Goal: Transaction & Acquisition: Obtain resource

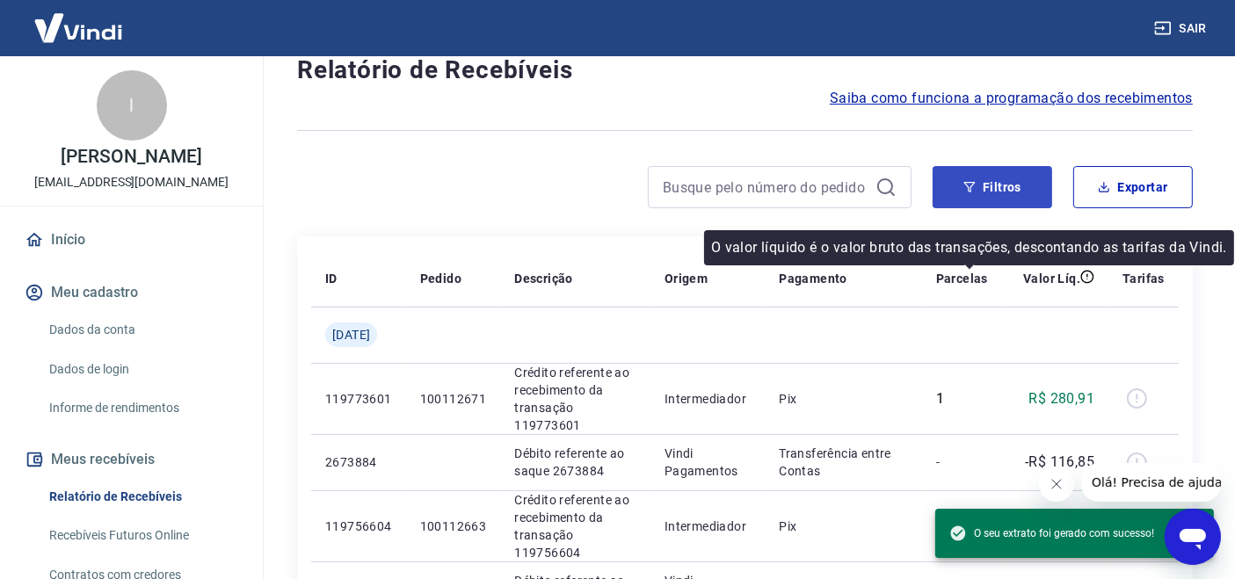
scroll to position [139, 0]
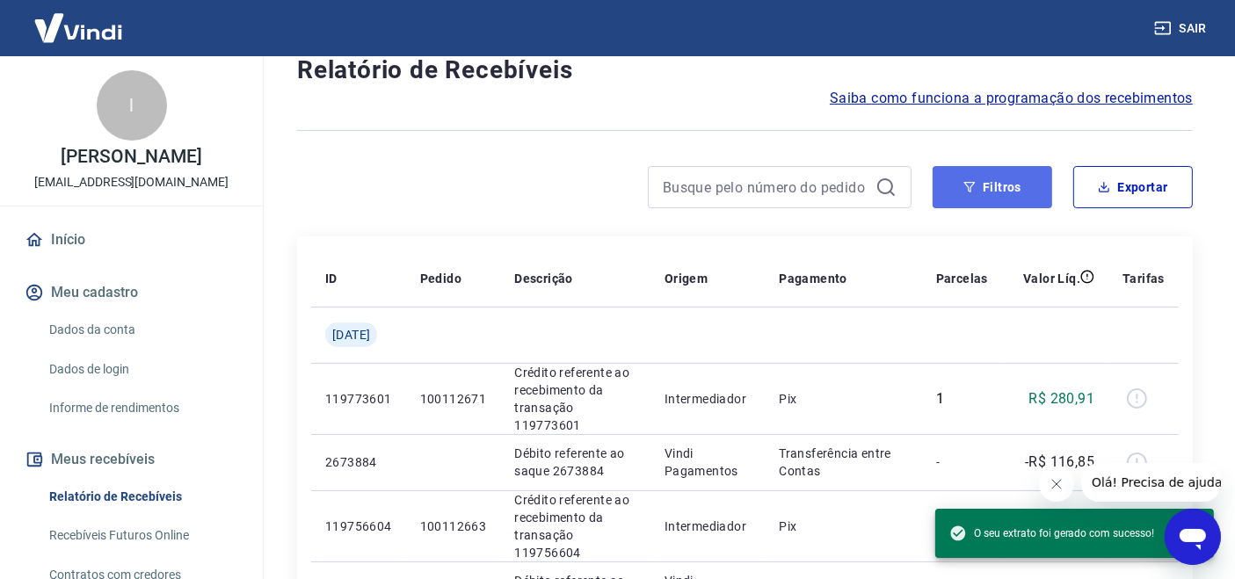
click at [1027, 189] on button "Filtros" at bounding box center [993, 187] width 120 height 42
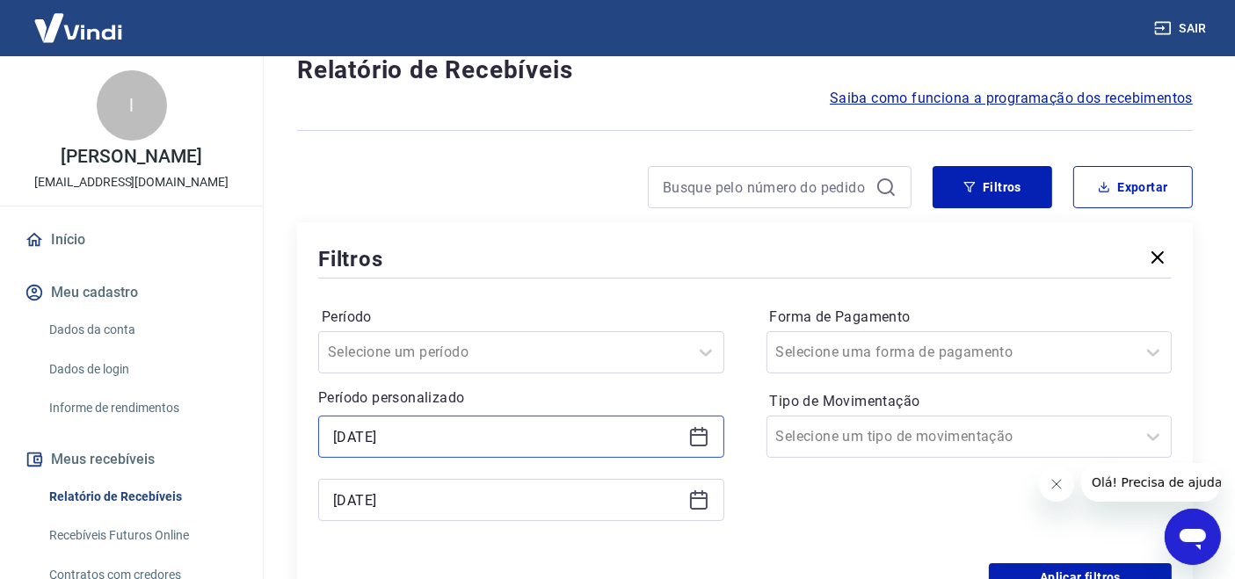
click at [557, 440] on input "[DATE]" at bounding box center [507, 437] width 348 height 26
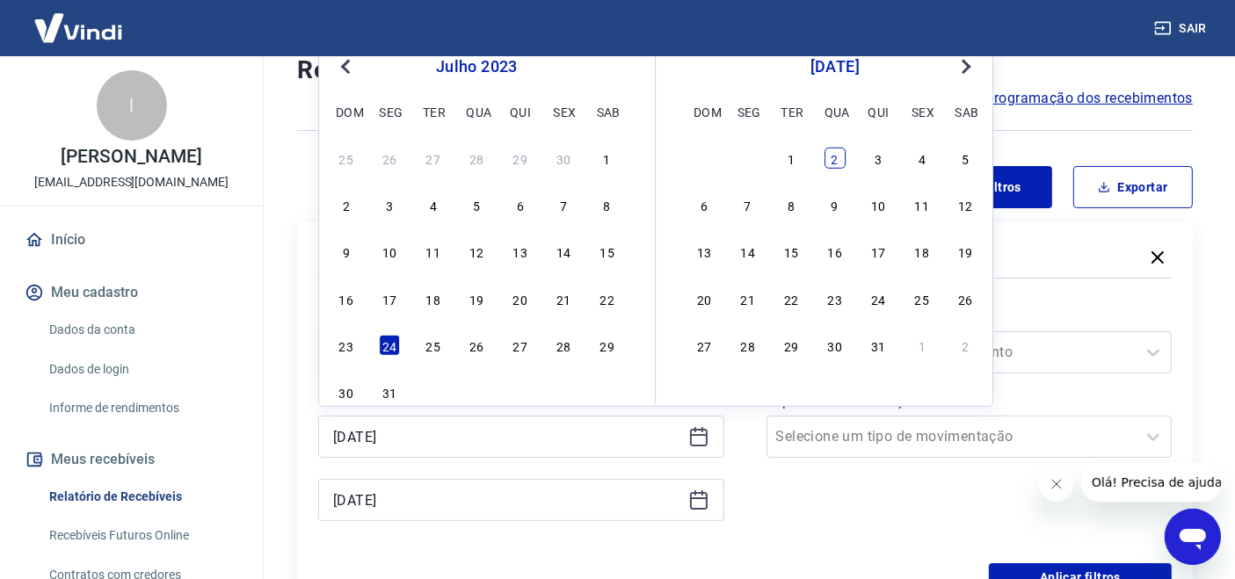
click at [828, 159] on div "2" at bounding box center [834, 158] width 21 height 21
type input "[DATE]"
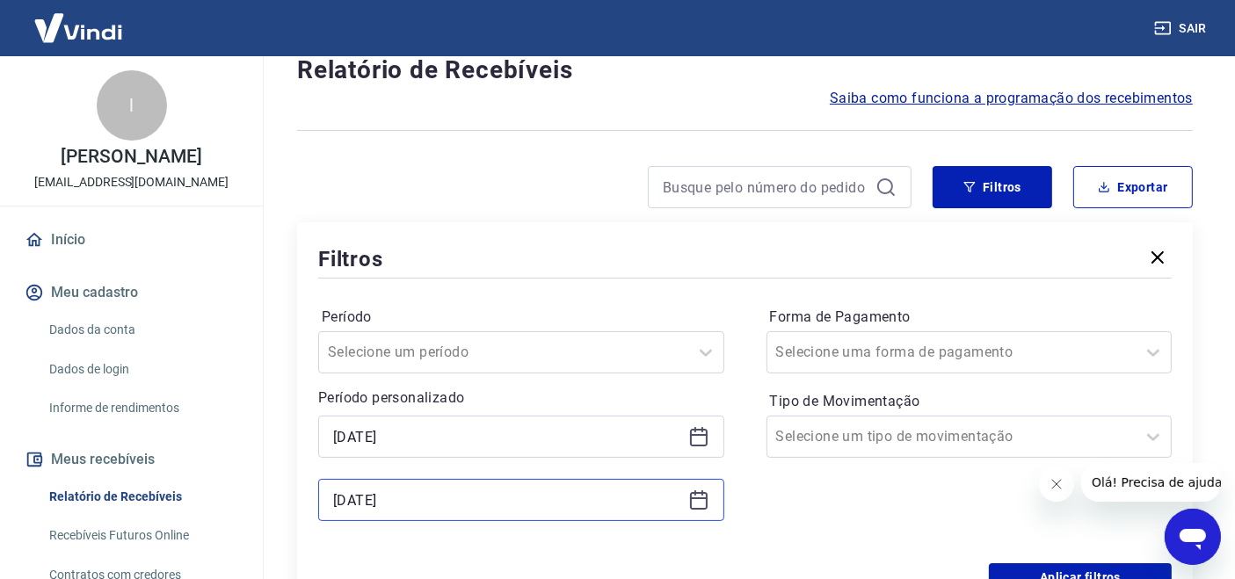
click at [633, 503] on input "[DATE]" at bounding box center [507, 500] width 348 height 26
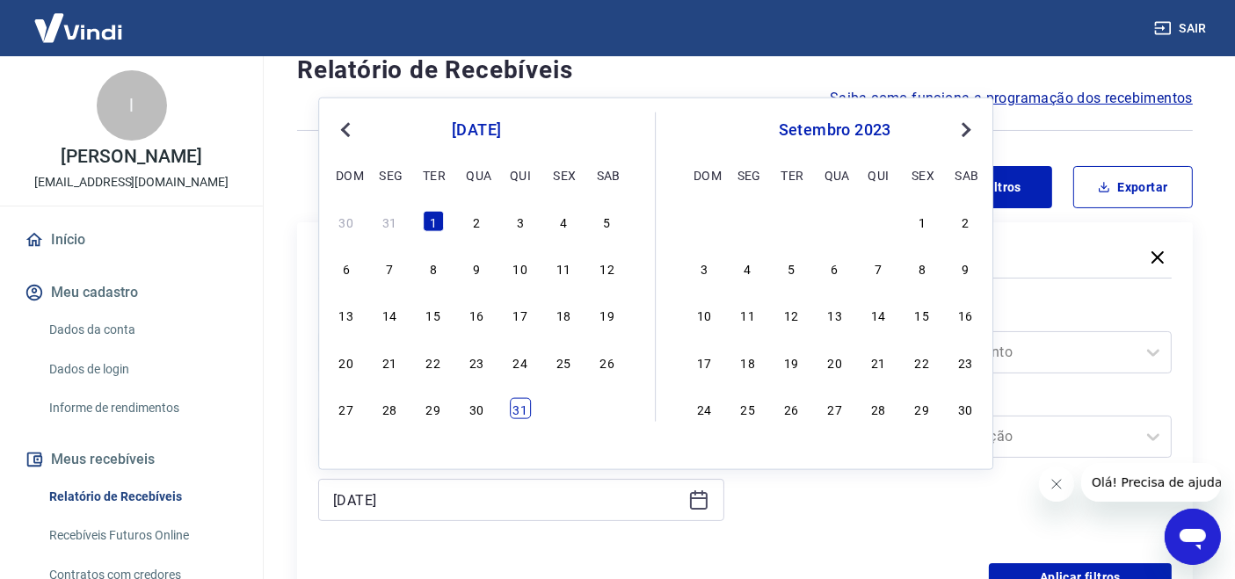
click at [525, 410] on div "31" at bounding box center [520, 408] width 21 height 21
type input "[DATE]"
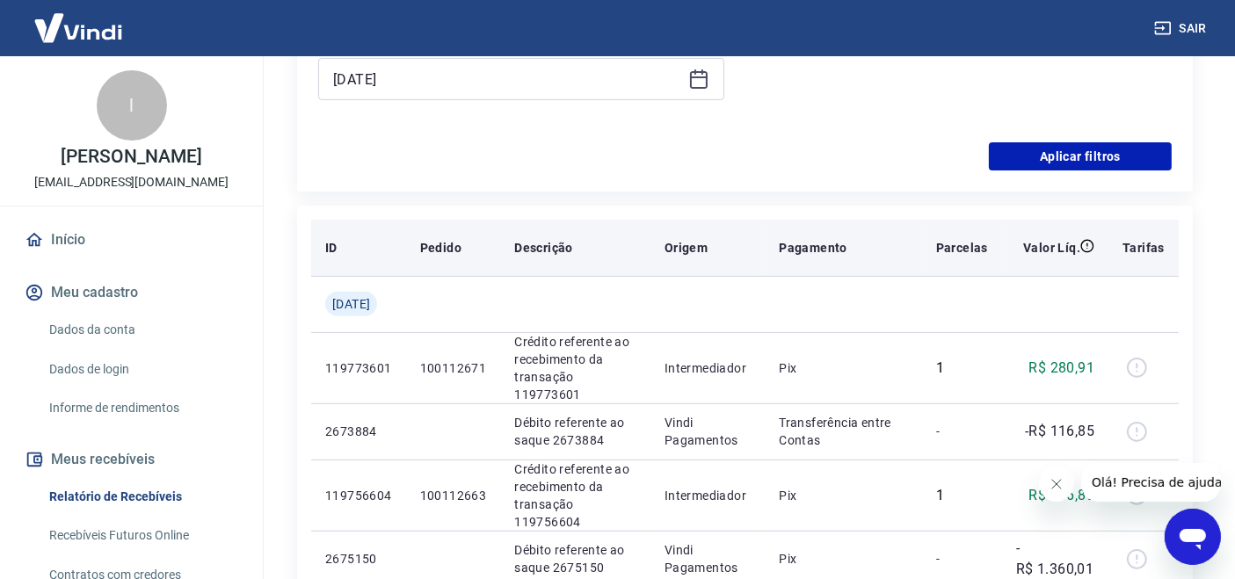
scroll to position [576, 0]
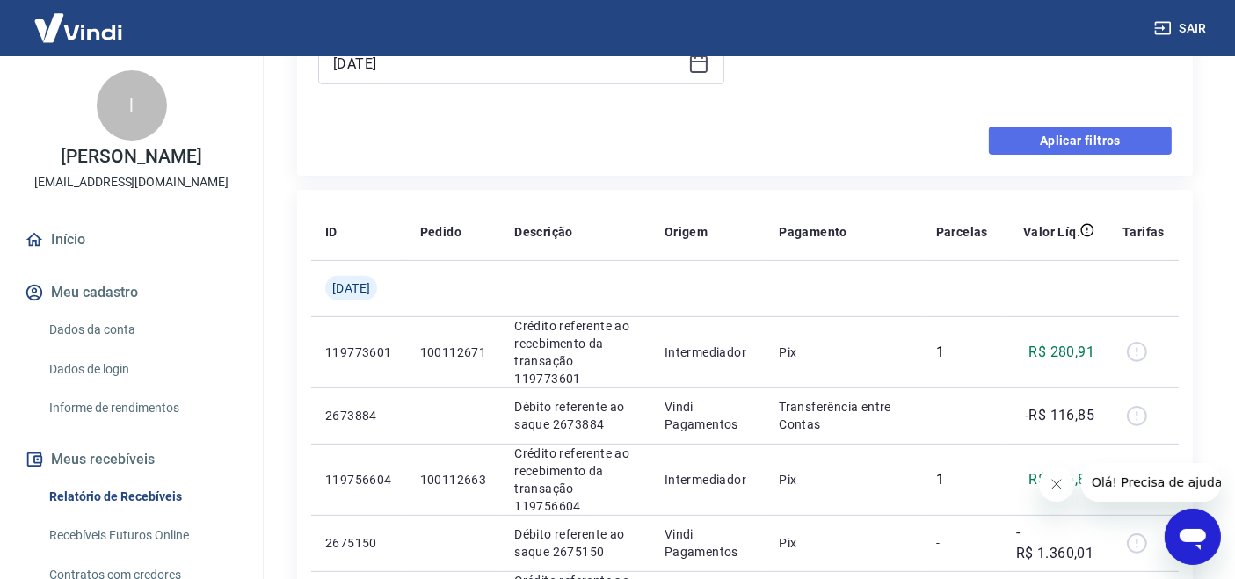
click at [1090, 134] on button "Aplicar filtros" at bounding box center [1080, 141] width 183 height 28
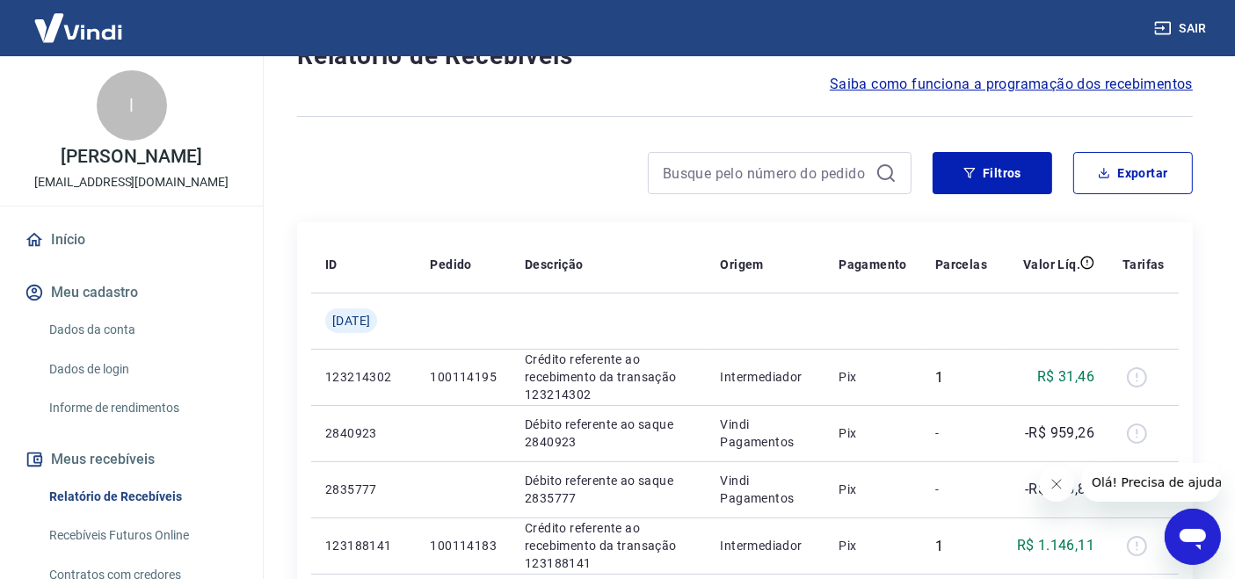
scroll to position [150, 0]
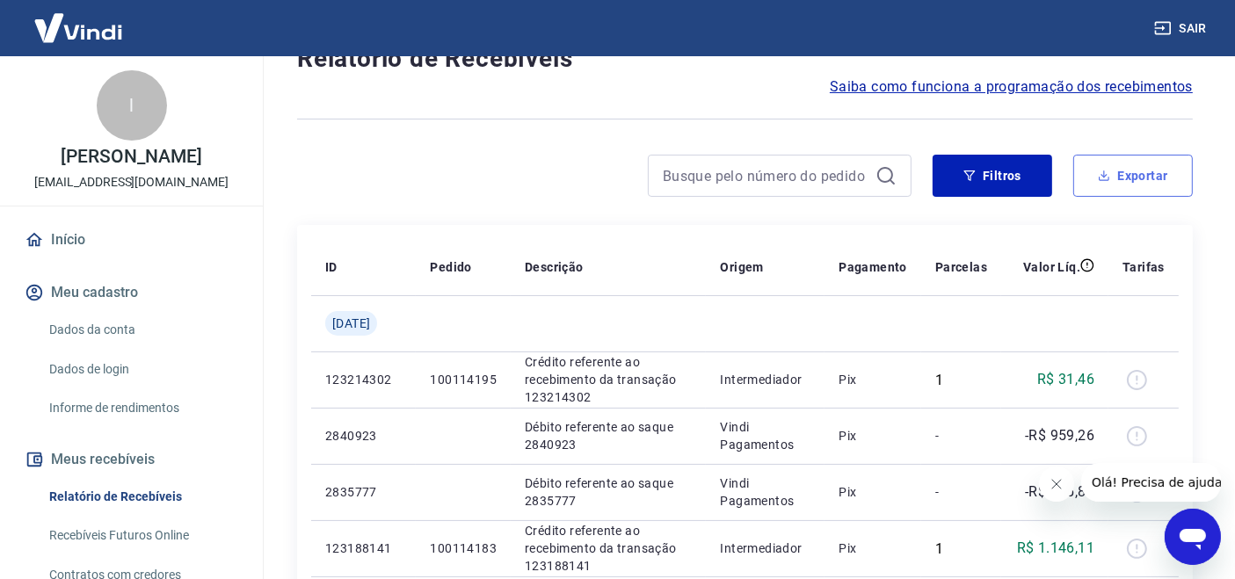
click at [1146, 173] on button "Exportar" at bounding box center [1133, 176] width 120 height 42
type input "[DATE]"
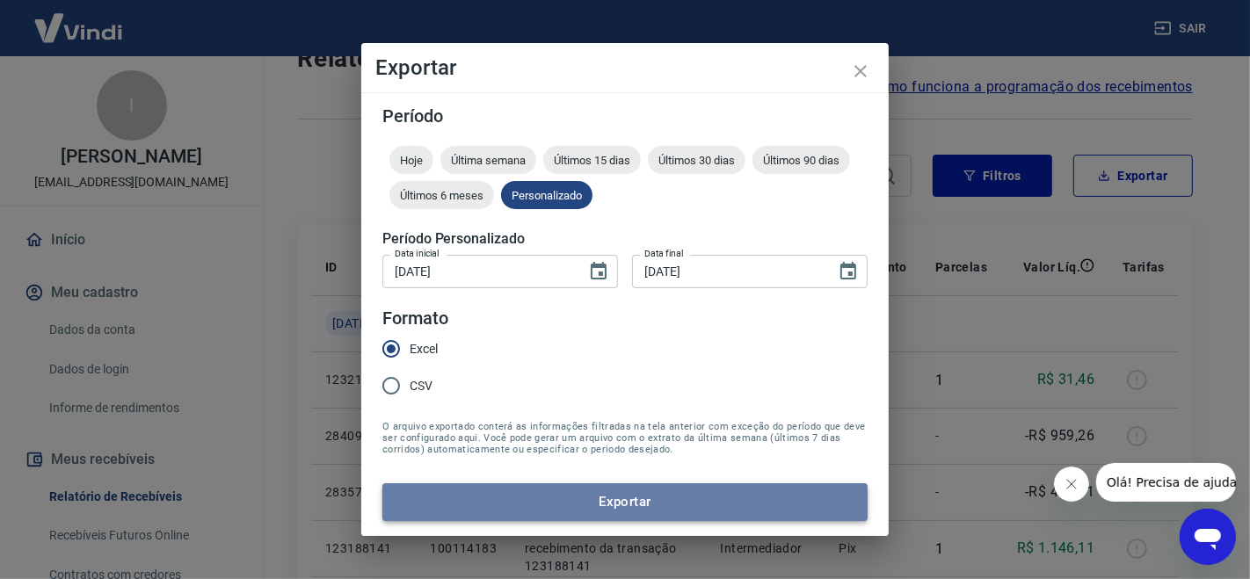
click at [592, 503] on button "Exportar" at bounding box center [624, 501] width 485 height 37
